Goal: Task Accomplishment & Management: Manage account settings

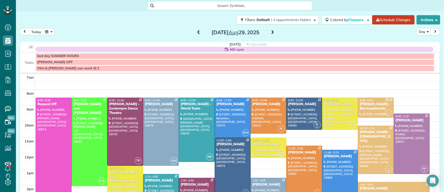
scroll to position [23, 0]
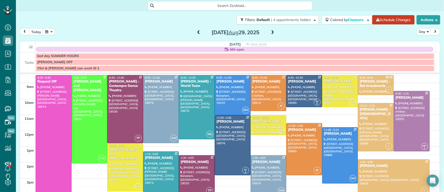
click at [196, 31] on span at bounding box center [199, 32] width 6 height 5
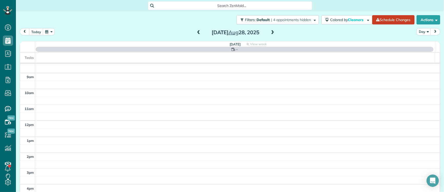
scroll to position [0, 0]
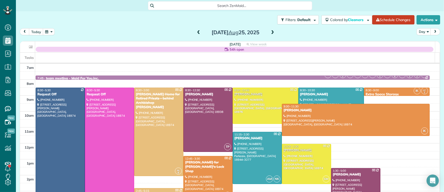
click at [196, 32] on span at bounding box center [199, 32] width 6 height 5
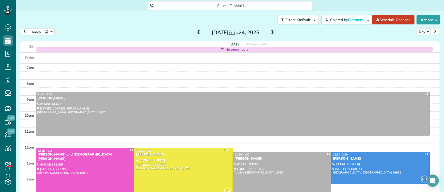
click at [271, 31] on span at bounding box center [273, 32] width 6 height 5
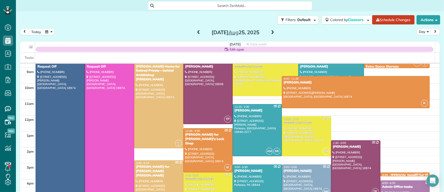
scroll to position [27, 0]
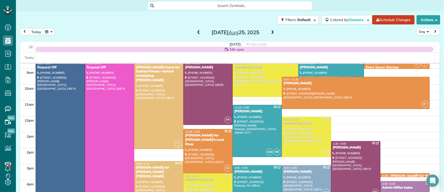
click at [271, 31] on span at bounding box center [273, 32] width 6 height 5
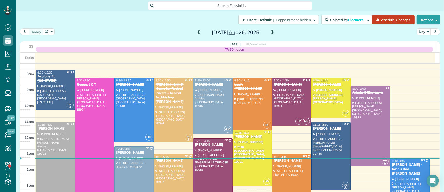
scroll to position [11, 0]
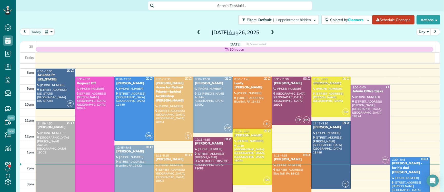
click at [270, 32] on span at bounding box center [273, 32] width 6 height 5
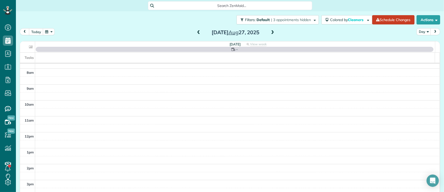
scroll to position [0, 0]
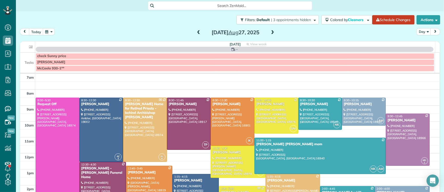
click at [270, 32] on span at bounding box center [273, 32] width 6 height 5
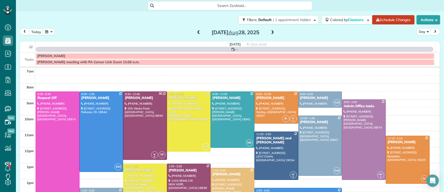
click at [270, 32] on span at bounding box center [273, 32] width 6 height 5
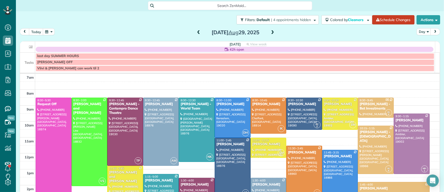
click at [270, 32] on span at bounding box center [273, 32] width 6 height 5
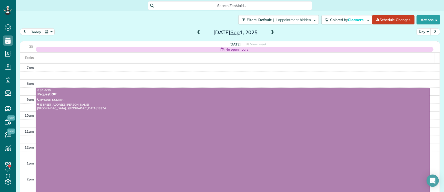
click at [270, 32] on span at bounding box center [273, 32] width 6 height 5
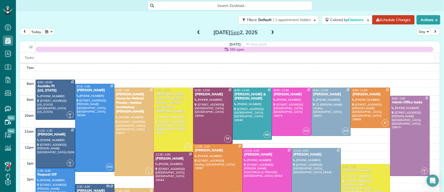
click at [196, 32] on span at bounding box center [199, 32] width 6 height 5
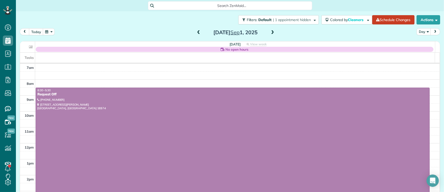
click at [196, 32] on span at bounding box center [199, 32] width 6 height 5
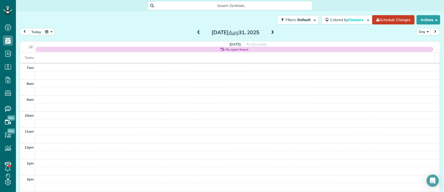
click at [196, 32] on span at bounding box center [199, 32] width 6 height 5
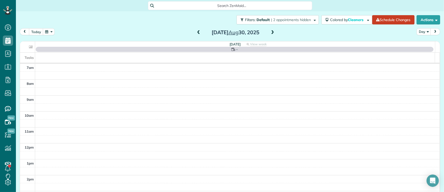
click at [196, 32] on span at bounding box center [199, 32] width 6 height 5
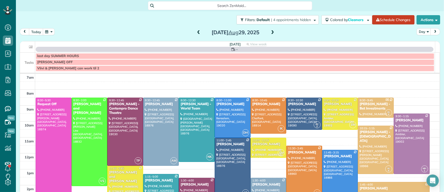
click at [196, 32] on span at bounding box center [199, 32] width 6 height 5
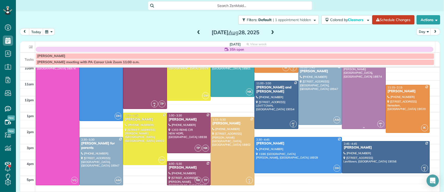
scroll to position [50, 0]
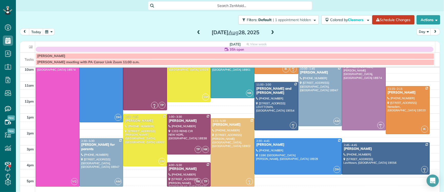
click at [270, 32] on span at bounding box center [273, 32] width 6 height 5
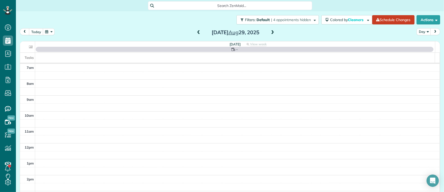
click at [270, 32] on span at bounding box center [273, 32] width 6 height 5
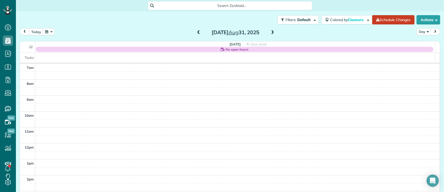
click at [270, 32] on span at bounding box center [273, 32] width 6 height 5
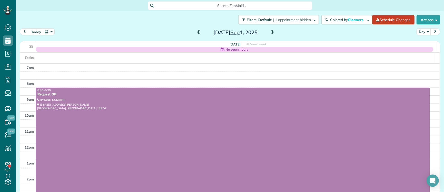
click at [270, 32] on span at bounding box center [273, 32] width 6 height 5
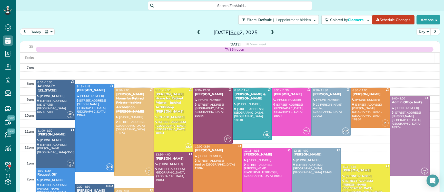
click at [270, 32] on span at bounding box center [273, 32] width 6 height 5
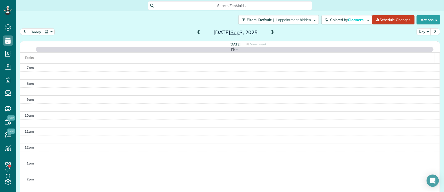
click at [270, 32] on span at bounding box center [273, 32] width 6 height 5
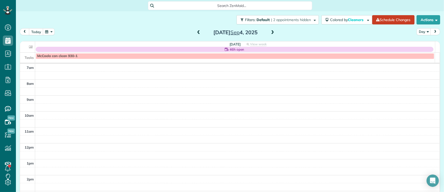
click at [196, 32] on span at bounding box center [199, 32] width 6 height 5
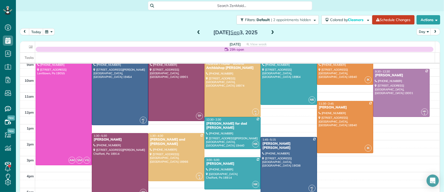
scroll to position [32, 0]
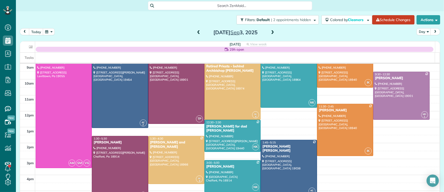
click at [272, 33] on span at bounding box center [273, 32] width 6 height 5
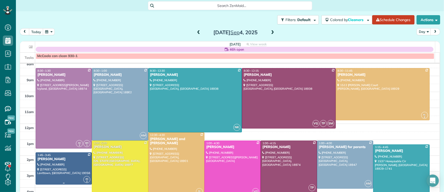
scroll to position [17, 0]
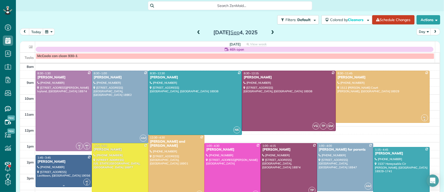
click at [58, 163] on div "Lia BenYishay" at bounding box center [63, 161] width 53 height 4
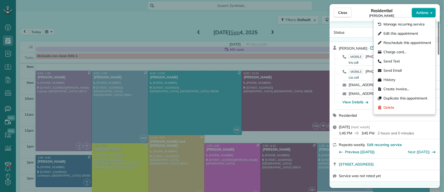
click at [425, 14] on span "Actions" at bounding box center [422, 12] width 12 height 5
click at [400, 33] on span "Edit this appointment" at bounding box center [401, 33] width 35 height 5
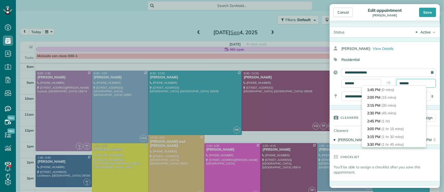
click at [402, 83] on input "*******" at bounding box center [416, 83] width 40 height 9
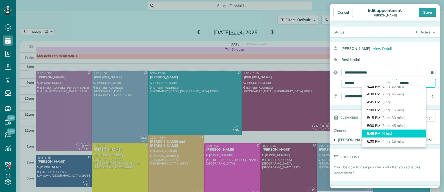
scroll to position [82, 0]
type input "*******"
click at [389, 131] on span "(4 hrs)" at bounding box center [387, 132] width 11 height 5
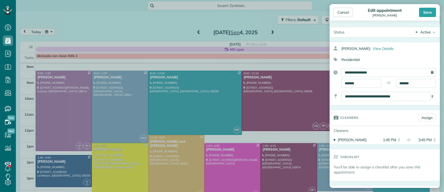
click at [425, 11] on div "Save" at bounding box center [427, 12] width 17 height 9
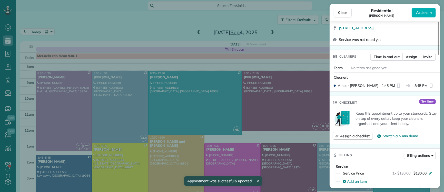
scroll to position [185, 0]
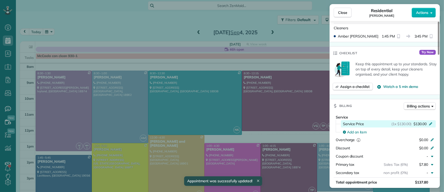
click at [421, 122] on span "$130.00" at bounding box center [420, 123] width 13 height 5
click at [420, 125] on span "$130.00" at bounding box center [420, 123] width 13 height 5
click at [432, 125] on icon at bounding box center [430, 123] width 3 height 3
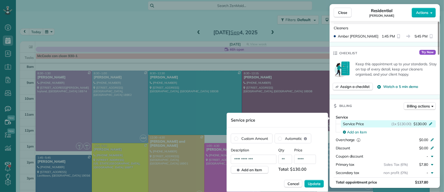
click at [432, 125] on icon at bounding box center [430, 123] width 3 height 3
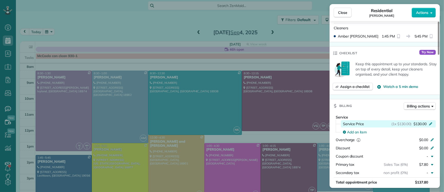
click at [420, 123] on span "$130.00" at bounding box center [420, 123] width 13 height 5
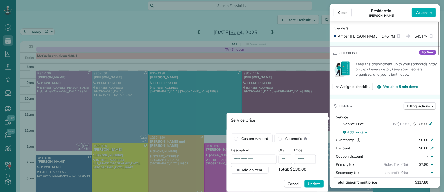
click at [307, 158] on input "****" at bounding box center [305, 159] width 22 height 9
type input "**"
type input "****"
click at [305, 180] on button "Update" at bounding box center [315, 184] width 20 height 8
click at [386, 103] on div "Billing Billing actions" at bounding box center [385, 105] width 110 height 13
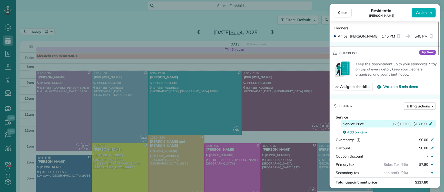
click at [416, 126] on span "$130.00" at bounding box center [420, 123] width 13 height 5
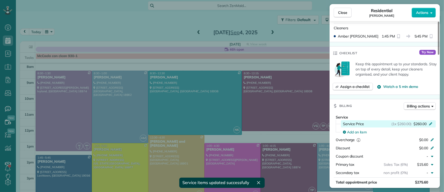
click at [409, 125] on span "(1x $260.00)" at bounding box center [402, 123] width 20 height 5
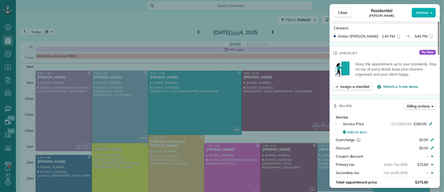
click at [392, 112] on div "Billing Billing actions" at bounding box center [385, 105] width 110 height 13
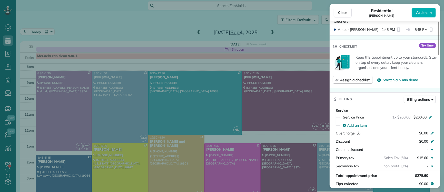
scroll to position [97, 0]
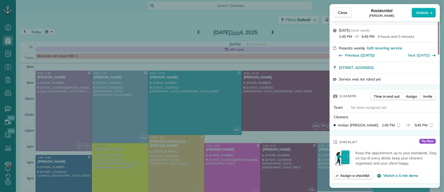
drag, startPoint x: 341, startPoint y: 10, endPoint x: 180, endPoint y: 125, distance: 198.0
click at [341, 10] on span "Close" at bounding box center [342, 12] width 9 height 5
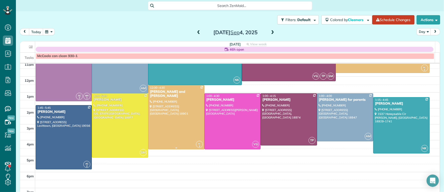
scroll to position [66, 0]
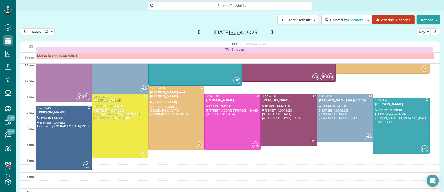
click at [31, 34] on button "today" at bounding box center [36, 31] width 14 height 7
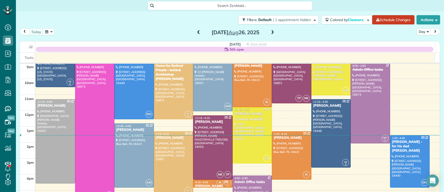
scroll to position [32, 0]
click at [319, 106] on div "Kristen Egan" at bounding box center [331, 106] width 36 height 4
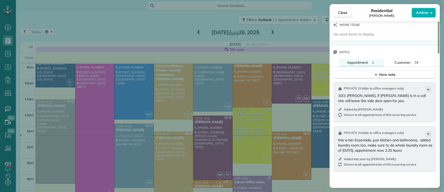
scroll to position [494, 0]
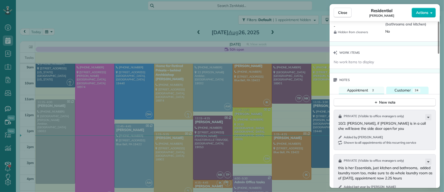
click at [398, 89] on div "Customer" at bounding box center [403, 90] width 16 height 5
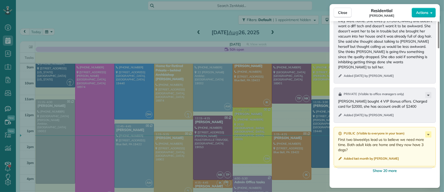
scroll to position [698, 0]
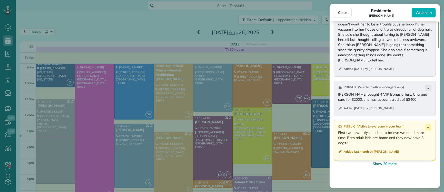
click at [382, 161] on span "Show 20 more" at bounding box center [385, 163] width 24 height 5
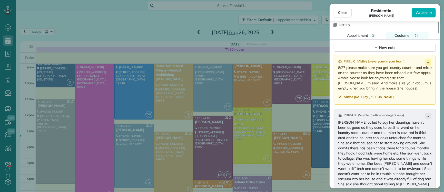
scroll to position [537, 0]
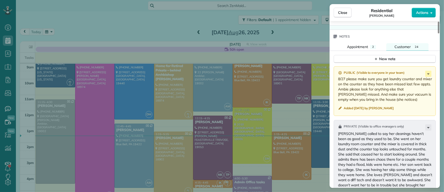
drag, startPoint x: 348, startPoint y: 12, endPoint x: 339, endPoint y: 102, distance: 90.6
click at [348, 12] on button "Close" at bounding box center [343, 13] width 18 height 10
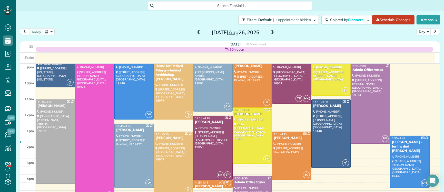
click at [273, 31] on span at bounding box center [273, 32] width 6 height 5
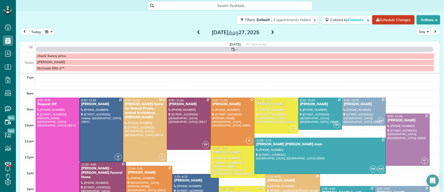
click at [273, 30] on span at bounding box center [273, 32] width 6 height 5
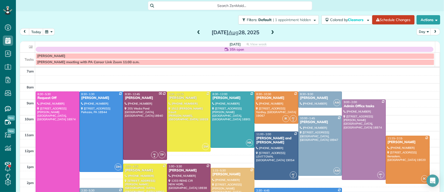
click at [273, 31] on span at bounding box center [273, 32] width 6 height 5
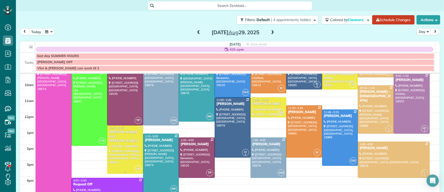
scroll to position [41, 0]
click at [119, 145] on div at bounding box center [125, 149] width 35 height 48
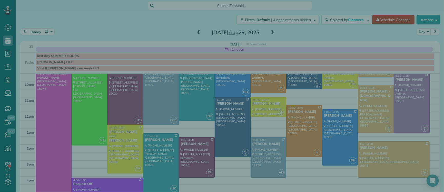
click at [119, 145] on div "Close Cleaners" at bounding box center [222, 96] width 444 height 192
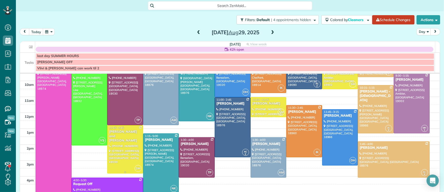
click at [120, 146] on div at bounding box center [125, 149] width 35 height 48
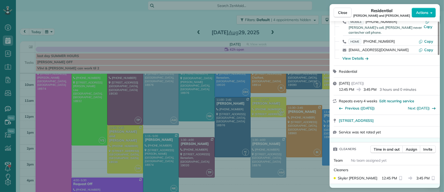
scroll to position [44, 0]
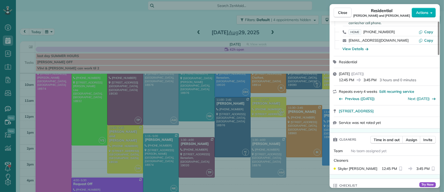
drag, startPoint x: 404, startPoint y: 149, endPoint x: 402, endPoint y: 145, distance: 3.7
click at [404, 149] on div "Team No team assigned yet" at bounding box center [385, 150] width 110 height 9
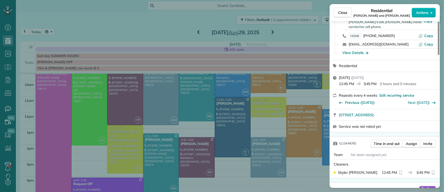
scroll to position [0, 0]
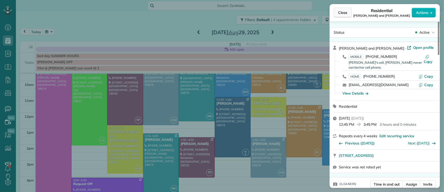
click at [338, 13] on span "Close" at bounding box center [342, 12] width 9 height 5
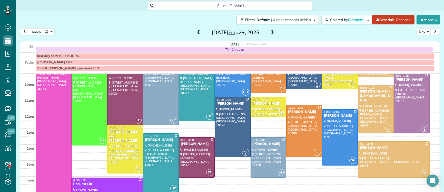
click at [196, 32] on span at bounding box center [199, 32] width 6 height 5
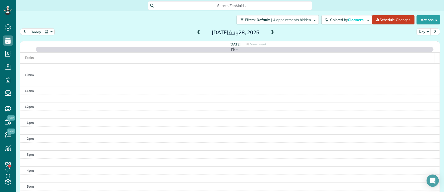
click at [197, 32] on span at bounding box center [199, 32] width 6 height 5
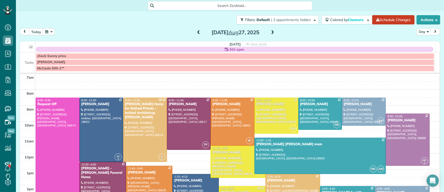
click at [198, 32] on span at bounding box center [199, 32] width 6 height 5
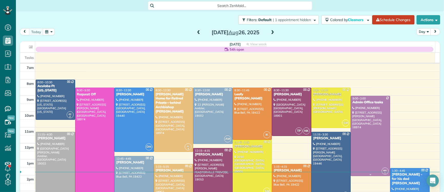
click at [352, 101] on div "Admin Office tasks" at bounding box center [370, 102] width 36 height 4
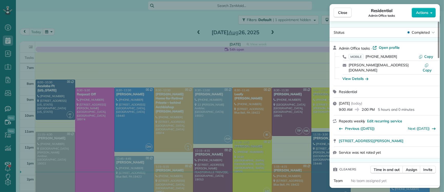
drag, startPoint x: 346, startPoint y: 14, endPoint x: 202, endPoint y: 174, distance: 215.2
click at [346, 15] on span "Close" at bounding box center [342, 12] width 9 height 5
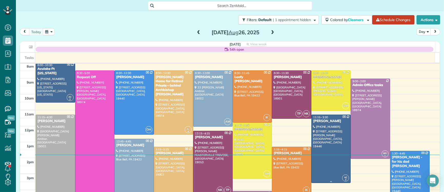
scroll to position [89, 0]
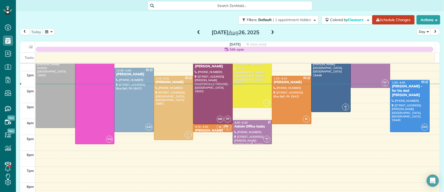
click at [246, 126] on div "Admin Office tasks" at bounding box center [252, 126] width 36 height 4
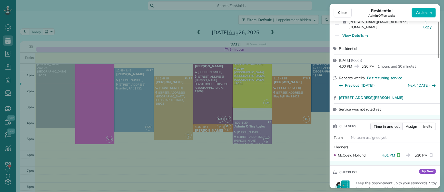
scroll to position [54, 0]
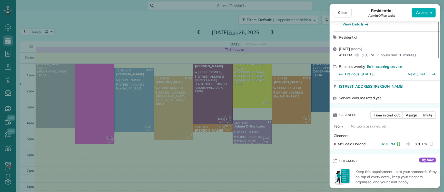
click at [338, 18] on div "Close Residential Admin Office tasks Actions" at bounding box center [385, 12] width 110 height 17
click at [341, 15] on span "Close" at bounding box center [342, 12] width 9 height 5
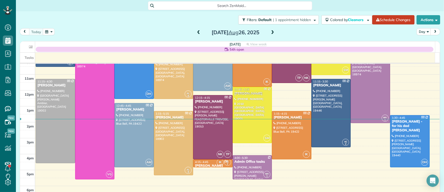
scroll to position [30, 0]
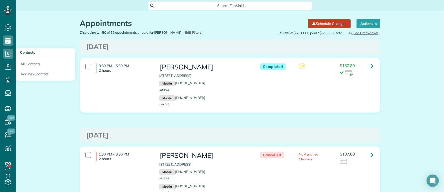
scroll to position [2868, 0]
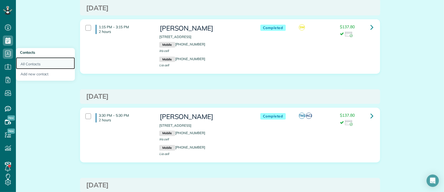
click at [28, 66] on link "All Contacts" at bounding box center [45, 63] width 59 height 12
click at [27, 64] on link "All Contacts" at bounding box center [45, 63] width 59 height 12
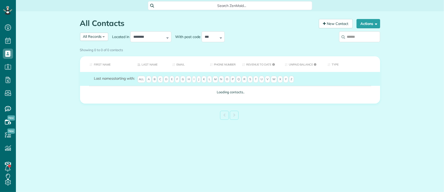
scroll to position [2, 2]
drag, startPoint x: 352, startPoint y: 37, endPoint x: 355, endPoint y: 42, distance: 5.9
click at [352, 37] on input "search" at bounding box center [359, 36] width 41 height 11
type input "******"
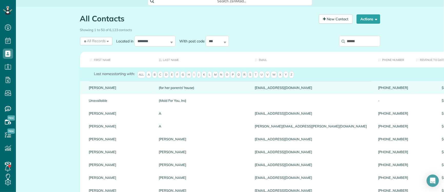
scroll to position [0, 0]
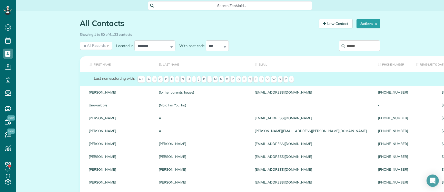
click at [363, 44] on input "******" at bounding box center [359, 45] width 41 height 11
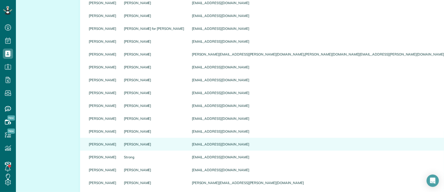
scroll to position [157, 0]
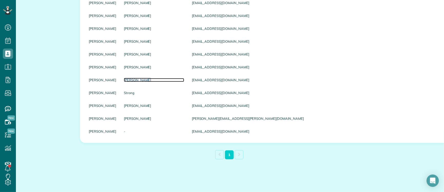
click at [124, 80] on link "Stitzinger" at bounding box center [154, 80] width 60 height 4
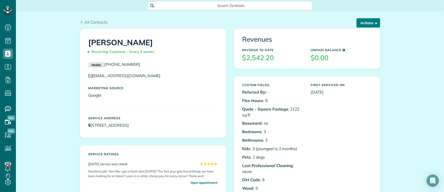
scroll to position [2, 2]
click at [361, 23] on button "Actions" at bounding box center [369, 22] width 24 height 9
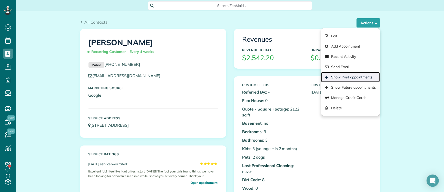
click at [352, 77] on link "Show Past appointments" at bounding box center [350, 77] width 59 height 10
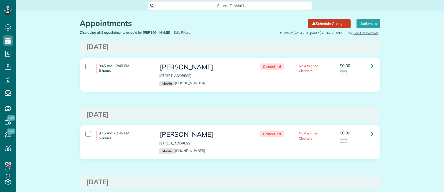
scroll to position [2, 2]
click at [371, 67] on icon at bounding box center [372, 65] width 3 height 9
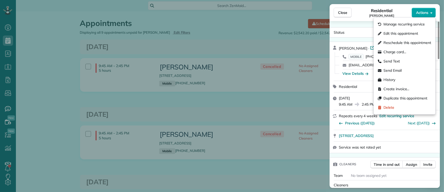
click at [426, 12] on span "Actions" at bounding box center [422, 12] width 12 height 5
click at [418, 24] on span "Manage recurring service" at bounding box center [404, 24] width 41 height 5
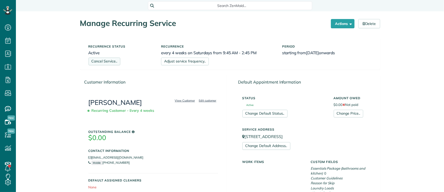
scroll to position [2, 2]
click at [107, 62] on link "Cancel Service.." at bounding box center [105, 62] width 32 height 8
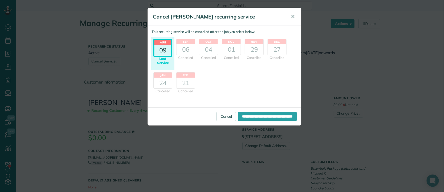
click at [158, 56] on article "[DATE]" at bounding box center [163, 48] width 19 height 18
click at [217, 116] on link "Cancel" at bounding box center [227, 116] width 20 height 9
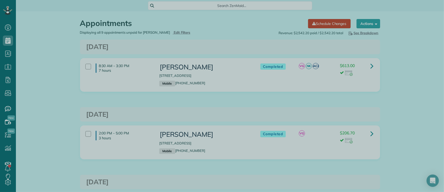
scroll to position [2, 2]
drag, startPoint x: 275, startPoint y: 84, endPoint x: 271, endPoint y: 81, distance: 5.7
click at [273, 84] on div at bounding box center [222, 96] width 444 height 192
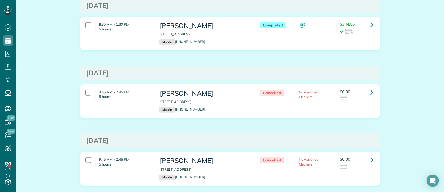
scroll to position [410, 0]
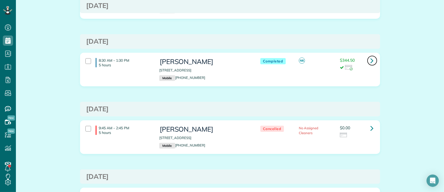
click at [371, 60] on icon at bounding box center [372, 60] width 3 height 9
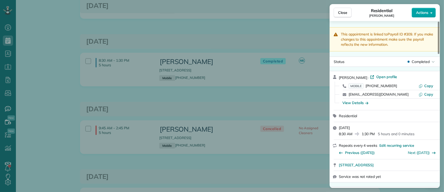
click at [426, 13] on span "Actions" at bounding box center [422, 12] width 12 height 5
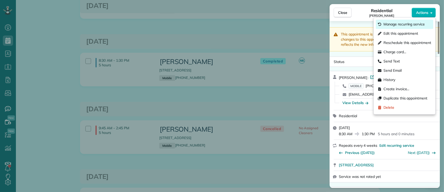
click at [418, 25] on span "Manage recurring service" at bounding box center [404, 24] width 41 height 5
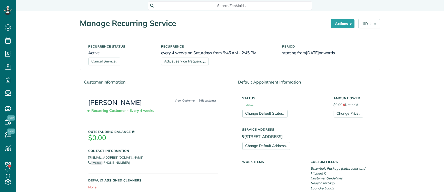
scroll to position [2, 2]
click at [105, 60] on link "Cancel Service.." at bounding box center [105, 62] width 32 height 8
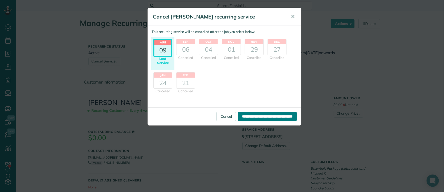
click at [260, 118] on input "**********" at bounding box center [267, 116] width 59 height 9
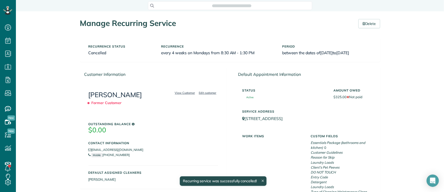
scroll to position [2, 2]
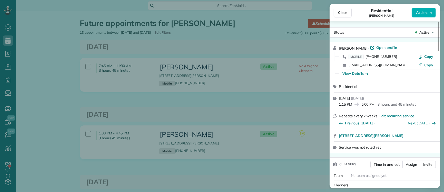
scroll to position [2, 2]
click at [344, 14] on span "Close" at bounding box center [342, 12] width 9 height 5
